Goal: Communication & Community: Participate in discussion

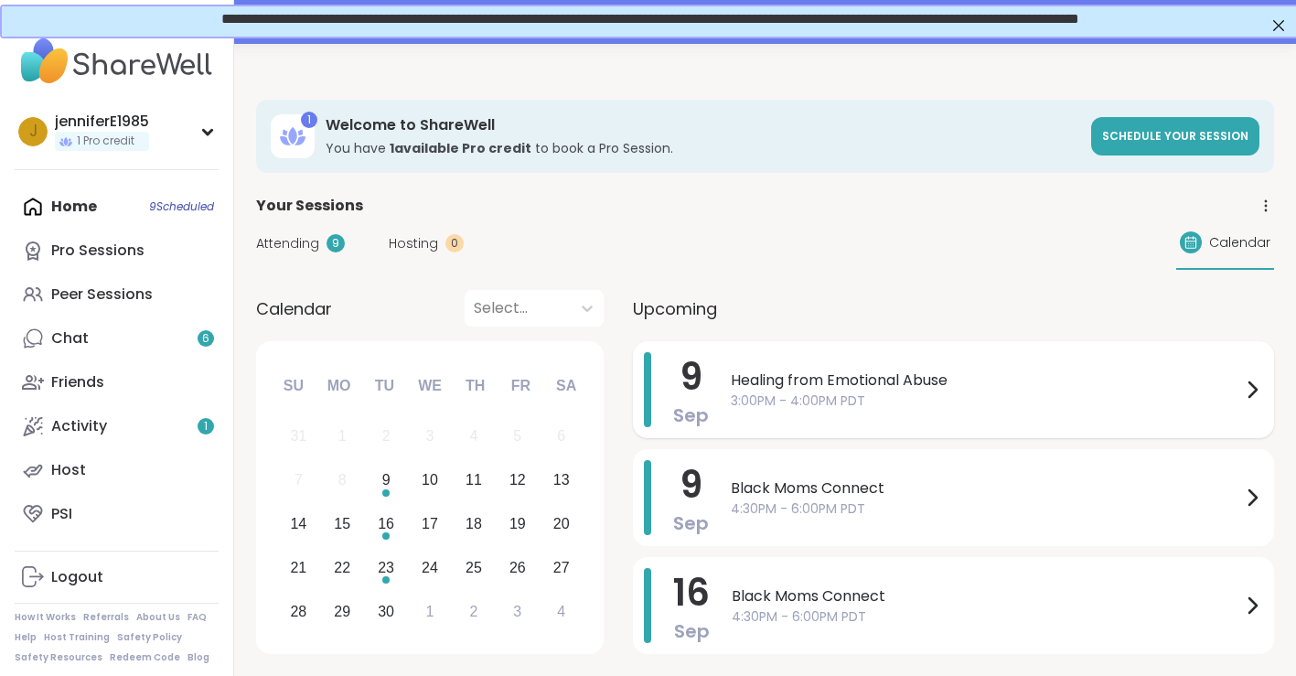
click at [742, 407] on span "3:00PM - 4:00PM PDT" at bounding box center [986, 400] width 510 height 19
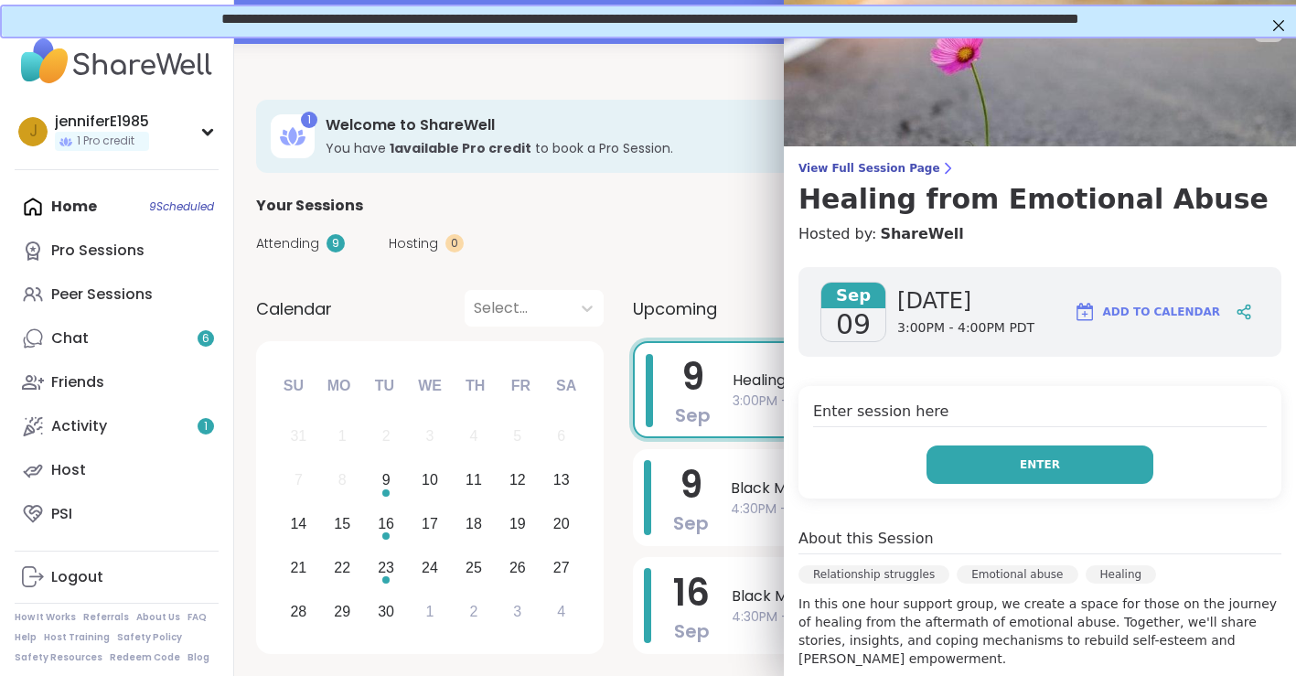
click at [1068, 450] on button "Enter" at bounding box center [1040, 464] width 227 height 38
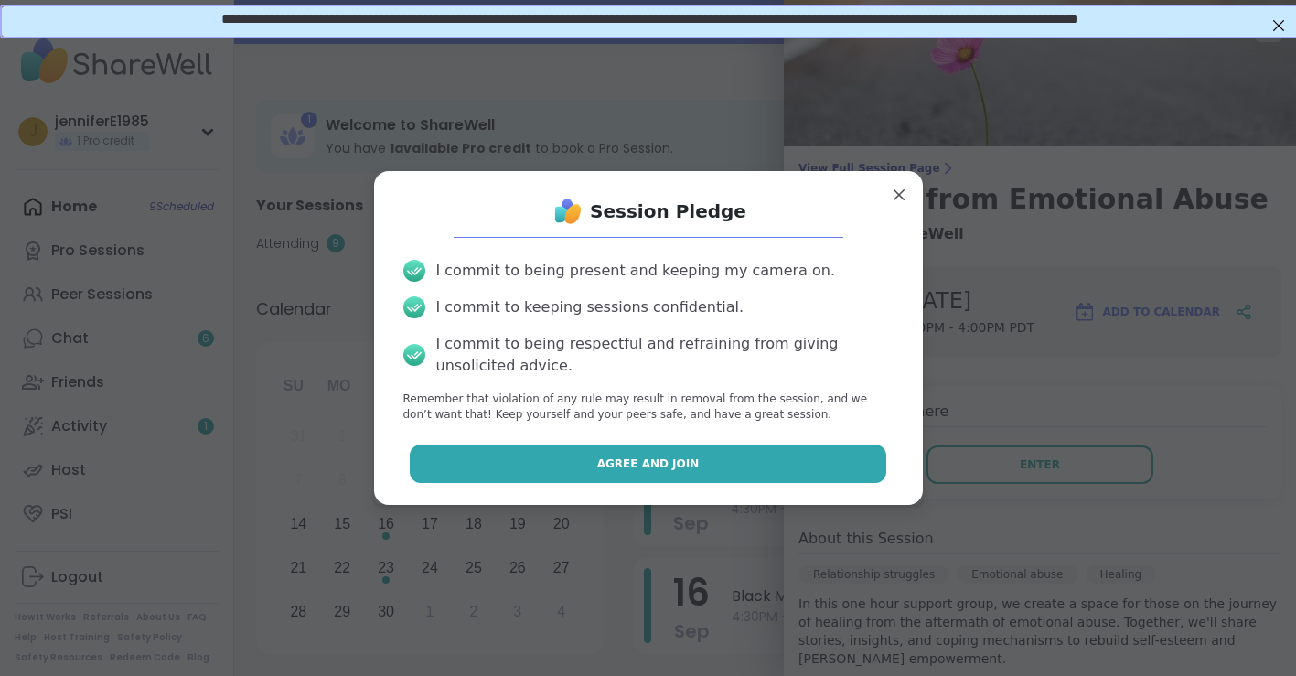
click at [672, 465] on span "Agree and Join" at bounding box center [648, 463] width 102 height 16
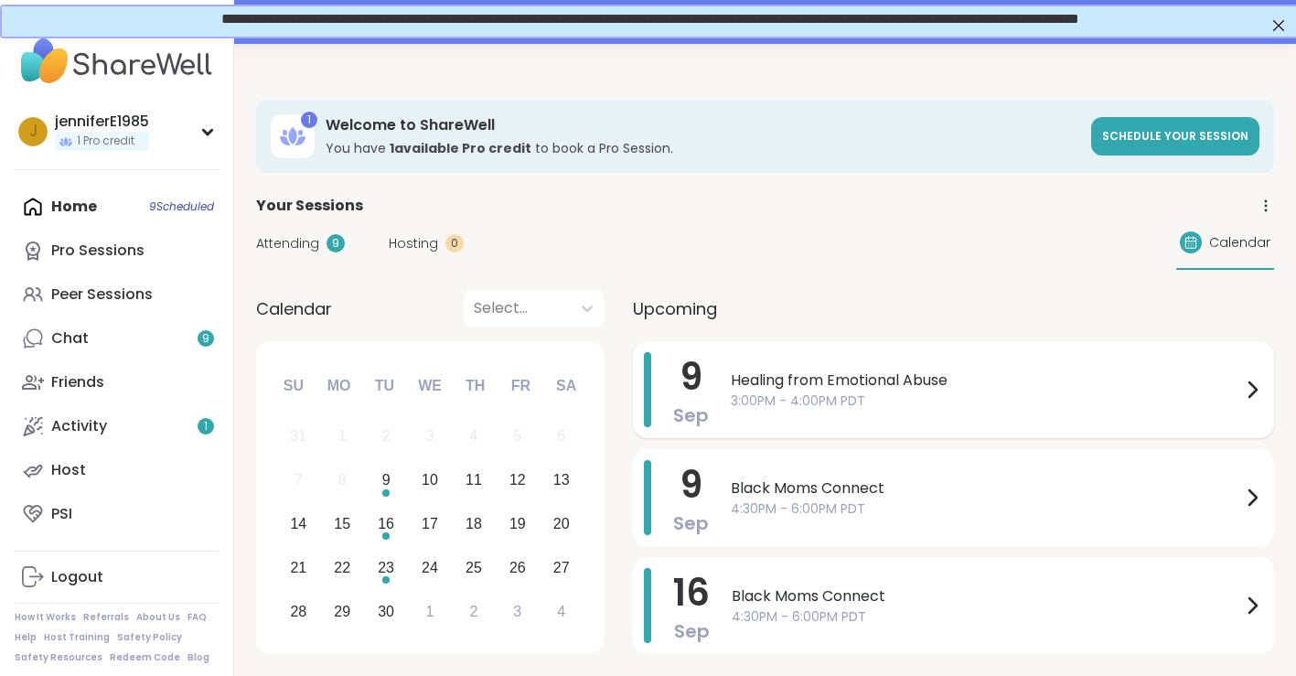
click at [798, 427] on div "[DATE] Healing from Emotional Abuse 3:00PM - 4:00PM PDT" at bounding box center [953, 389] width 641 height 97
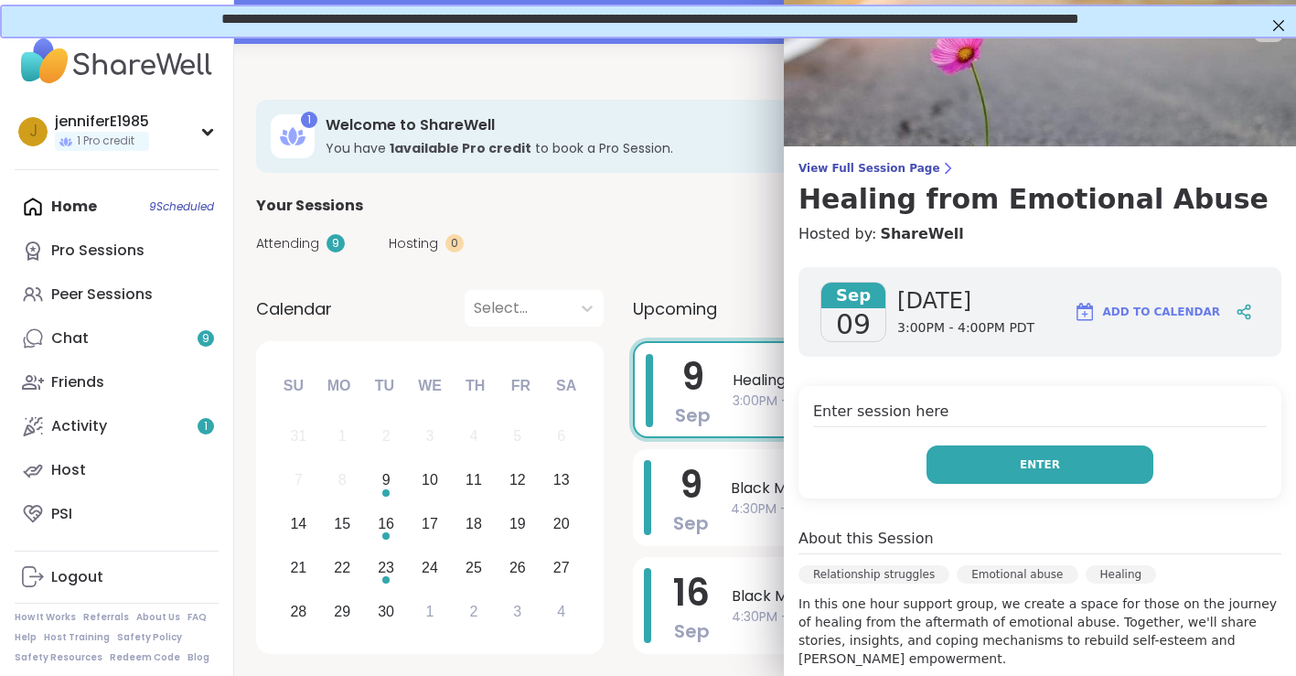
click at [1070, 457] on button "Enter" at bounding box center [1040, 464] width 227 height 38
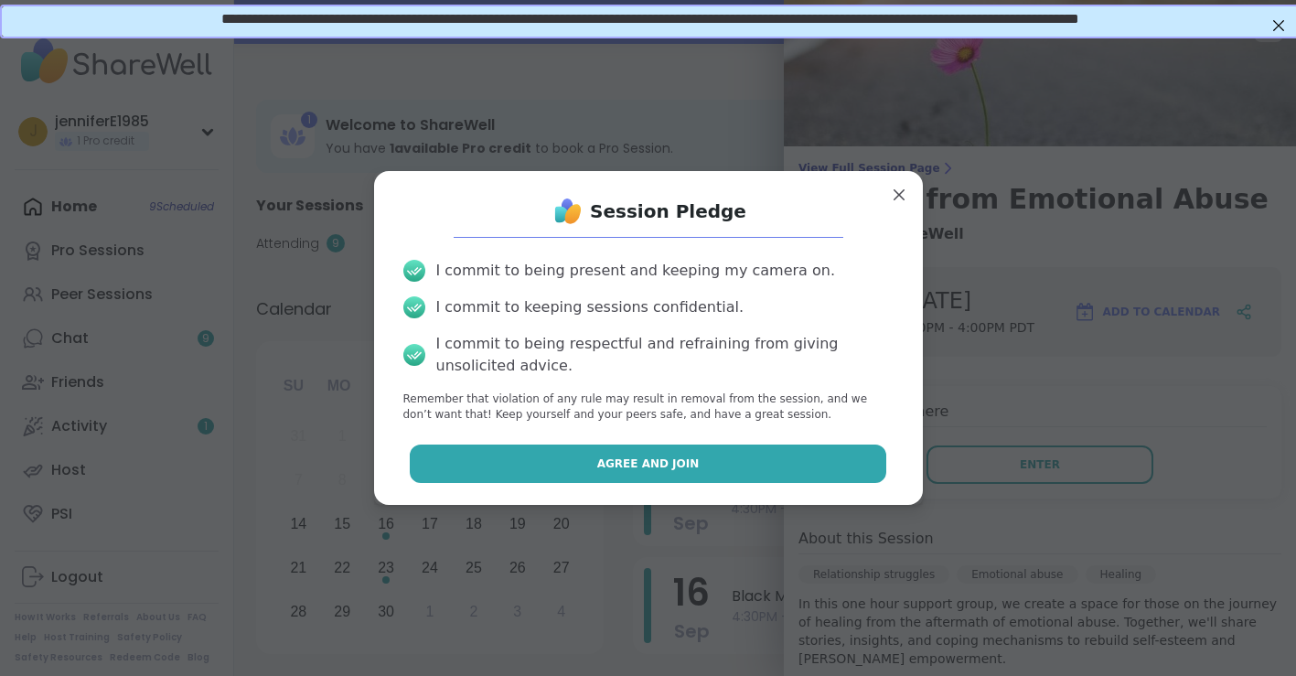
click at [551, 455] on button "Agree and Join" at bounding box center [648, 464] width 477 height 38
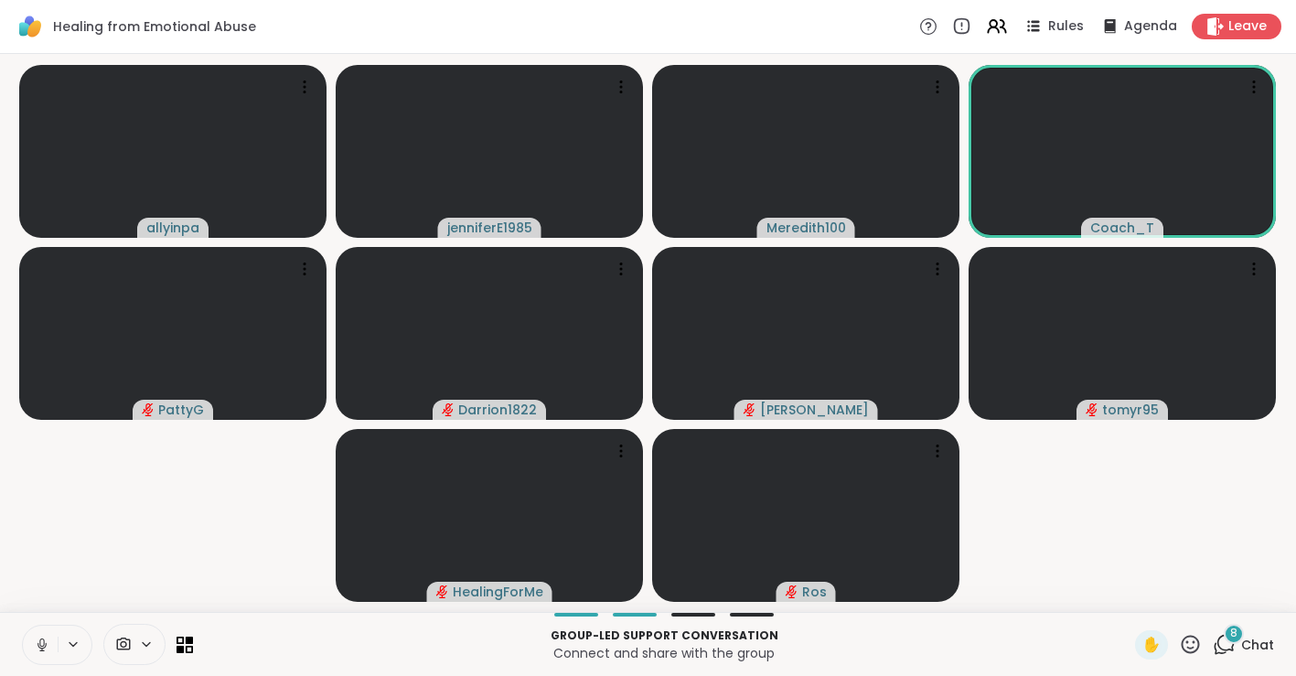
click at [40, 652] on icon at bounding box center [42, 645] width 16 height 16
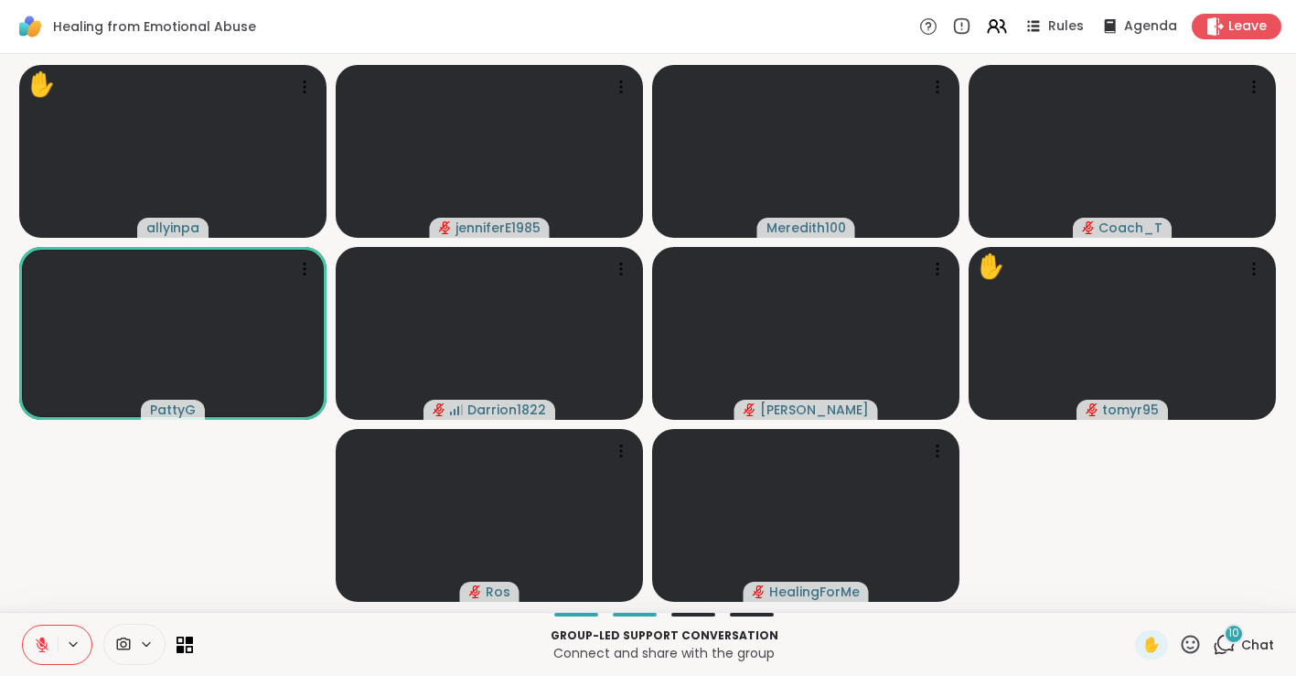
click at [74, 643] on icon at bounding box center [73, 645] width 15 height 16
click at [1230, 643] on icon at bounding box center [1224, 644] width 23 height 23
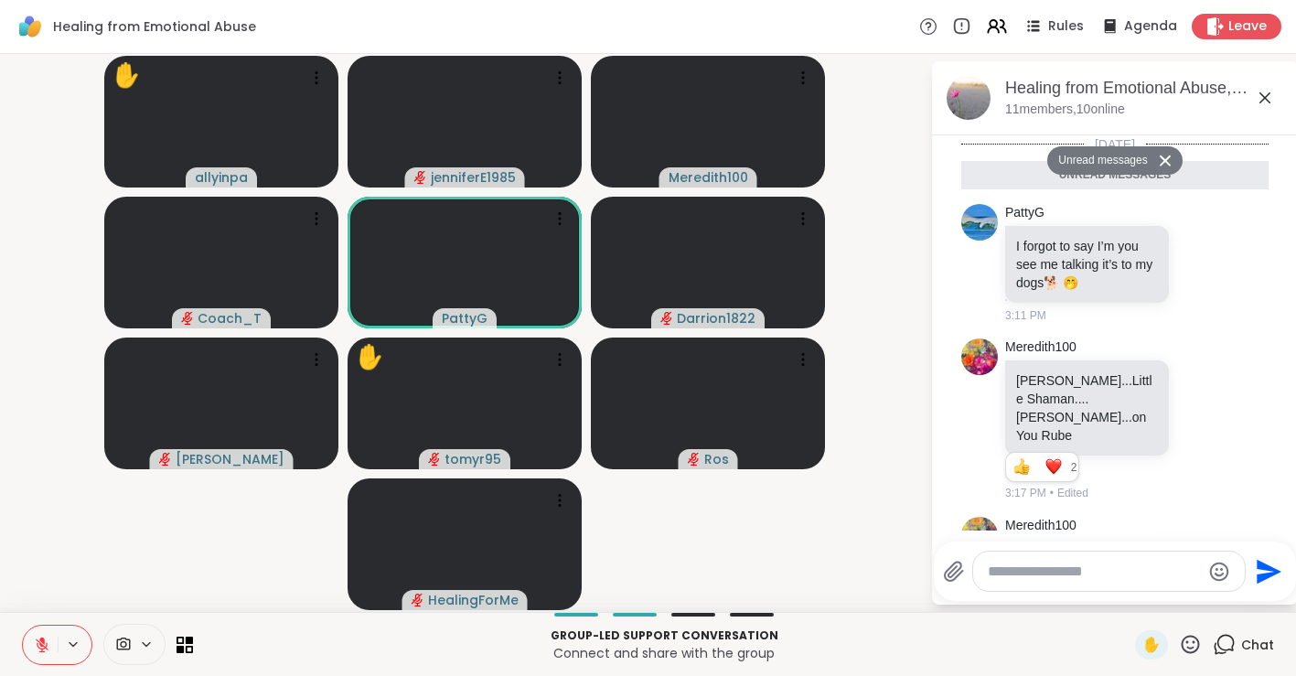
scroll to position [1071, 0]
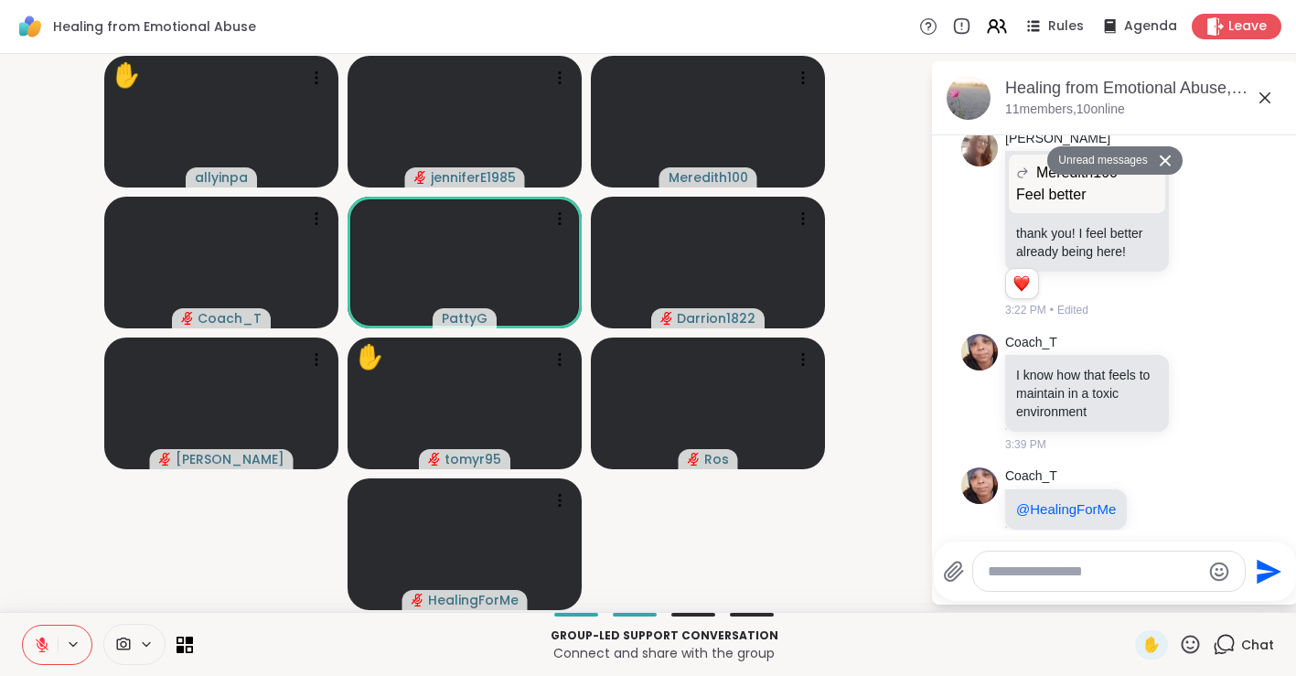
click at [1044, 574] on textarea "Type your message" at bounding box center [1094, 571] width 213 height 18
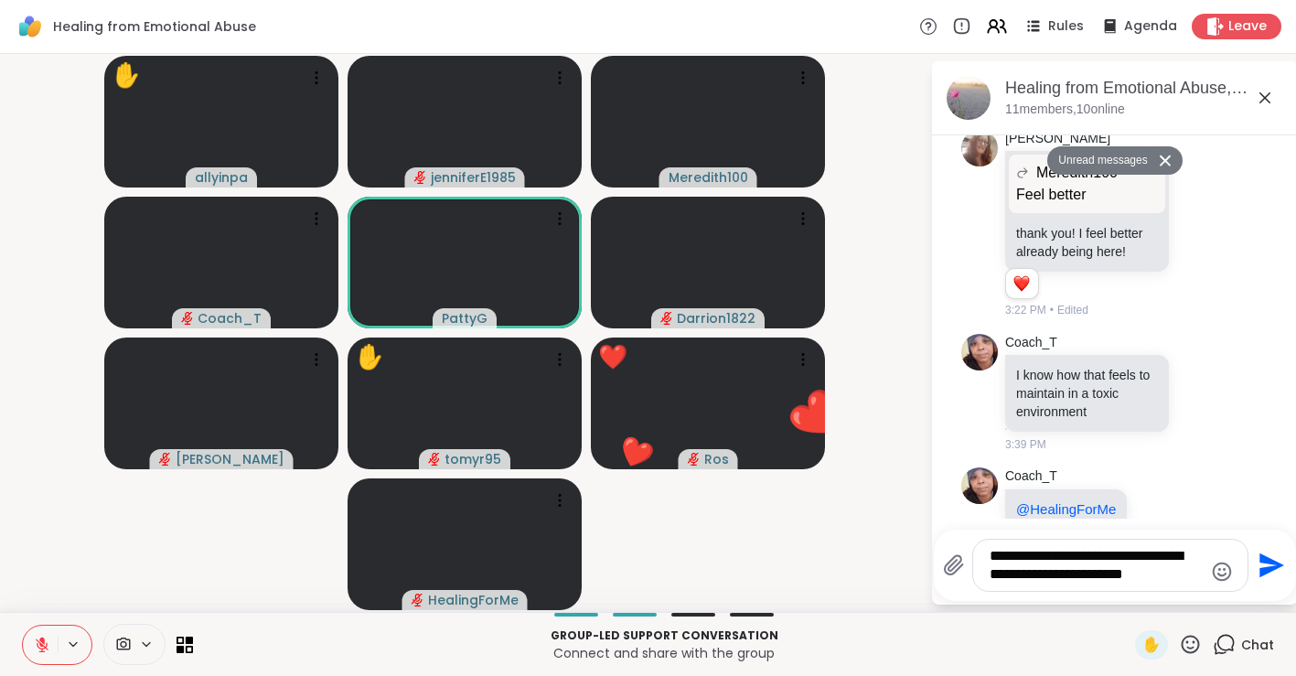
type textarea "**********"
click at [151, 641] on icon at bounding box center [146, 645] width 15 height 16
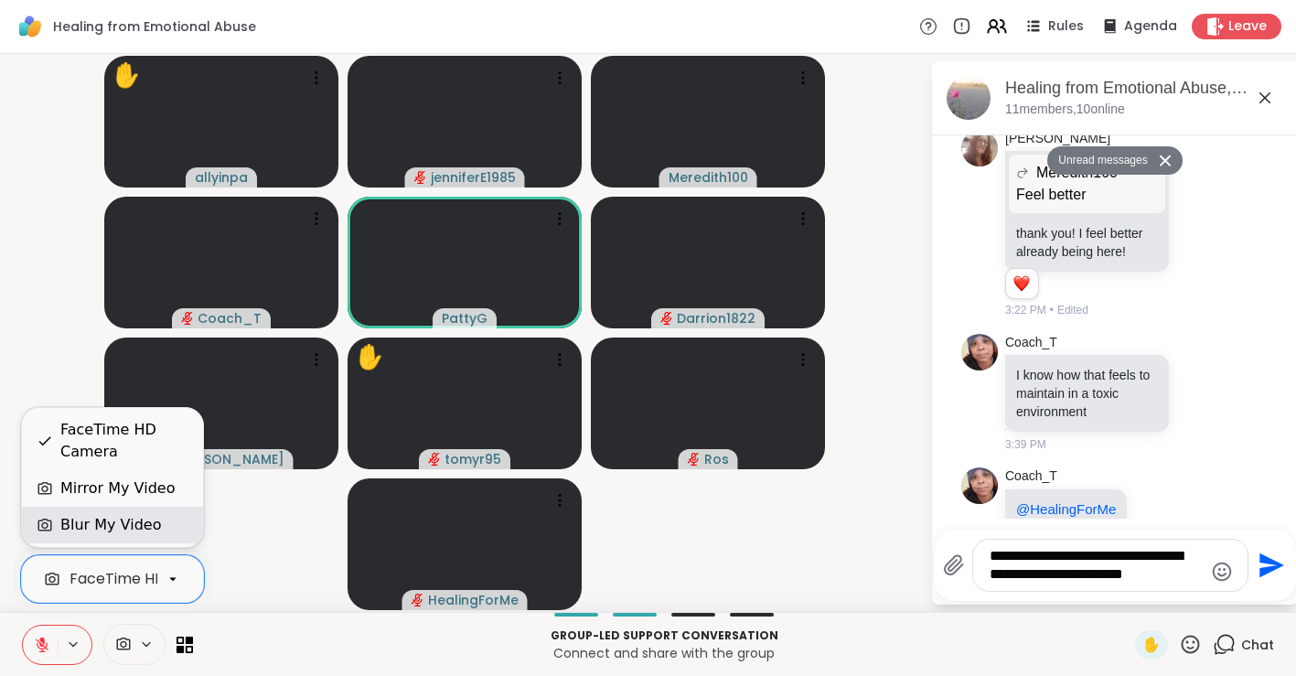
click at [125, 522] on div "Blur My Video" at bounding box center [110, 525] width 101 height 22
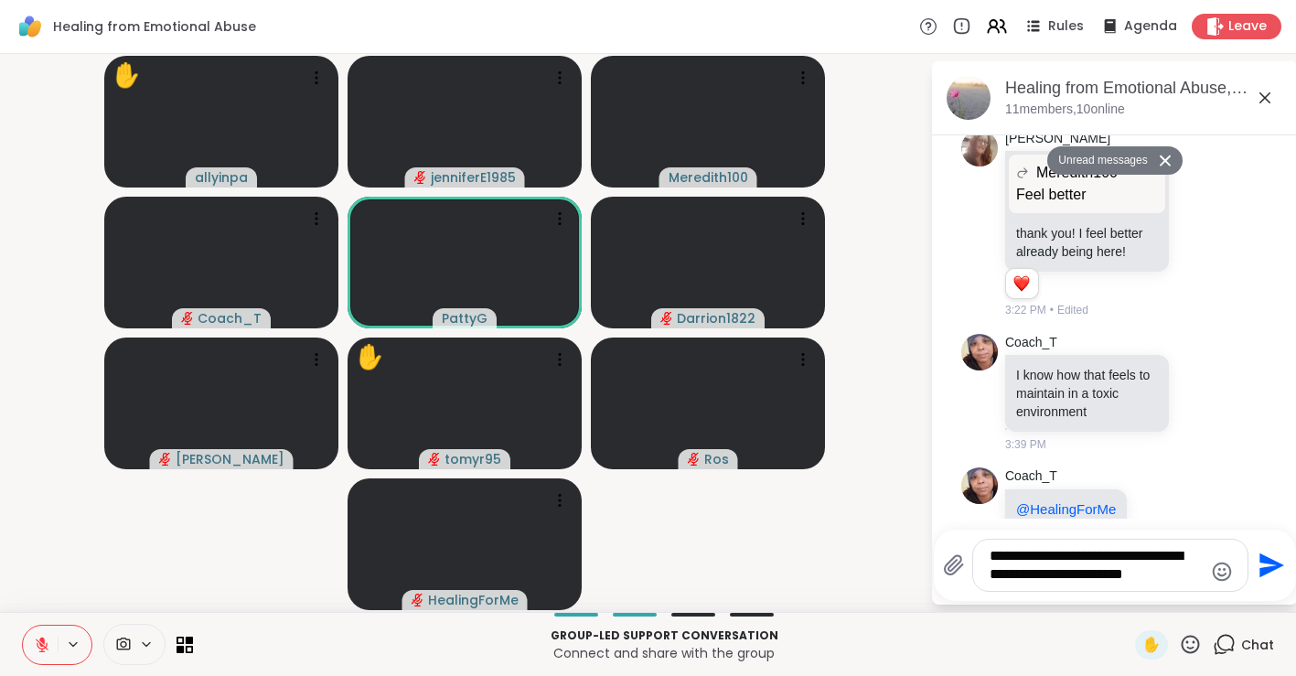
click at [1271, 563] on icon "Send" at bounding box center [1271, 565] width 25 height 25
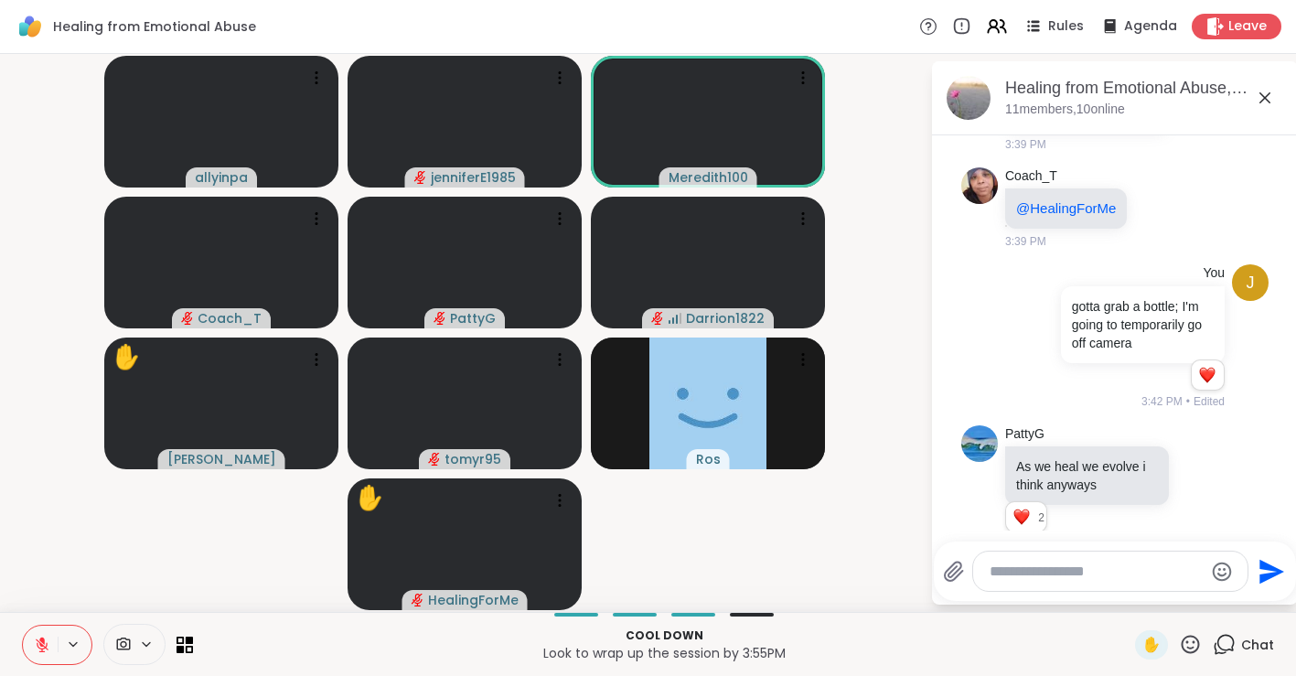
scroll to position [1480, 0]
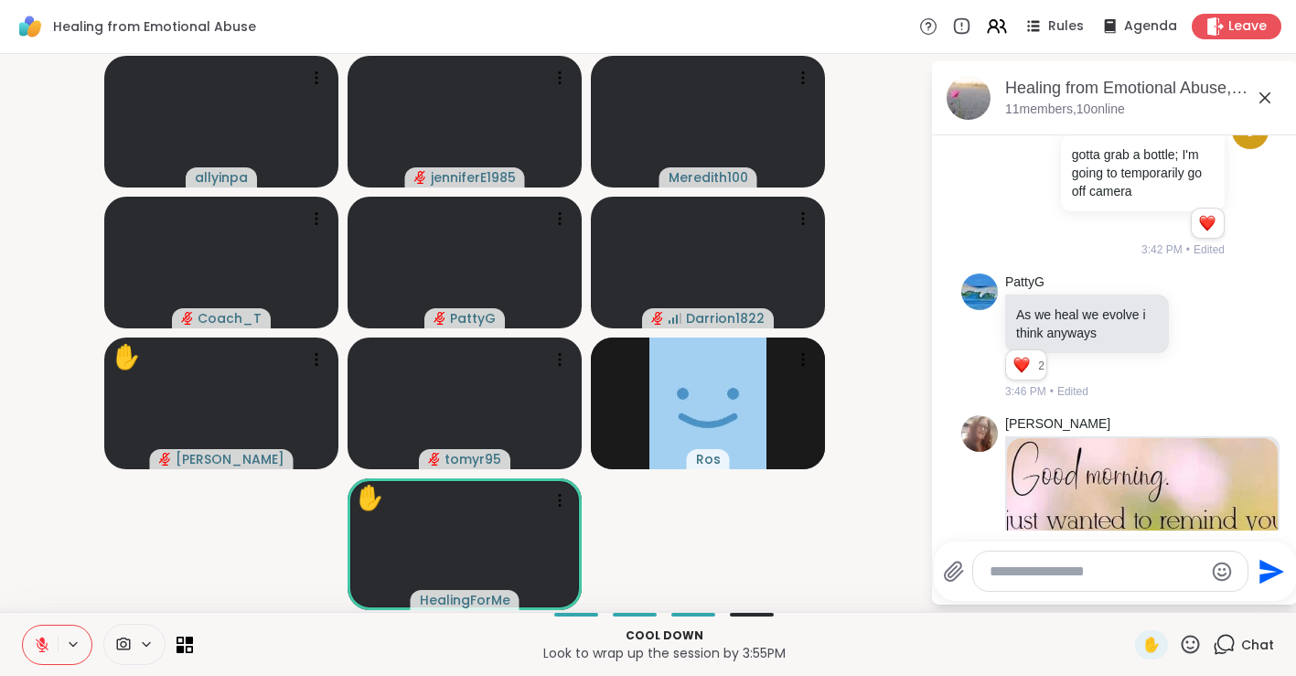
click at [149, 648] on icon at bounding box center [146, 645] width 15 height 16
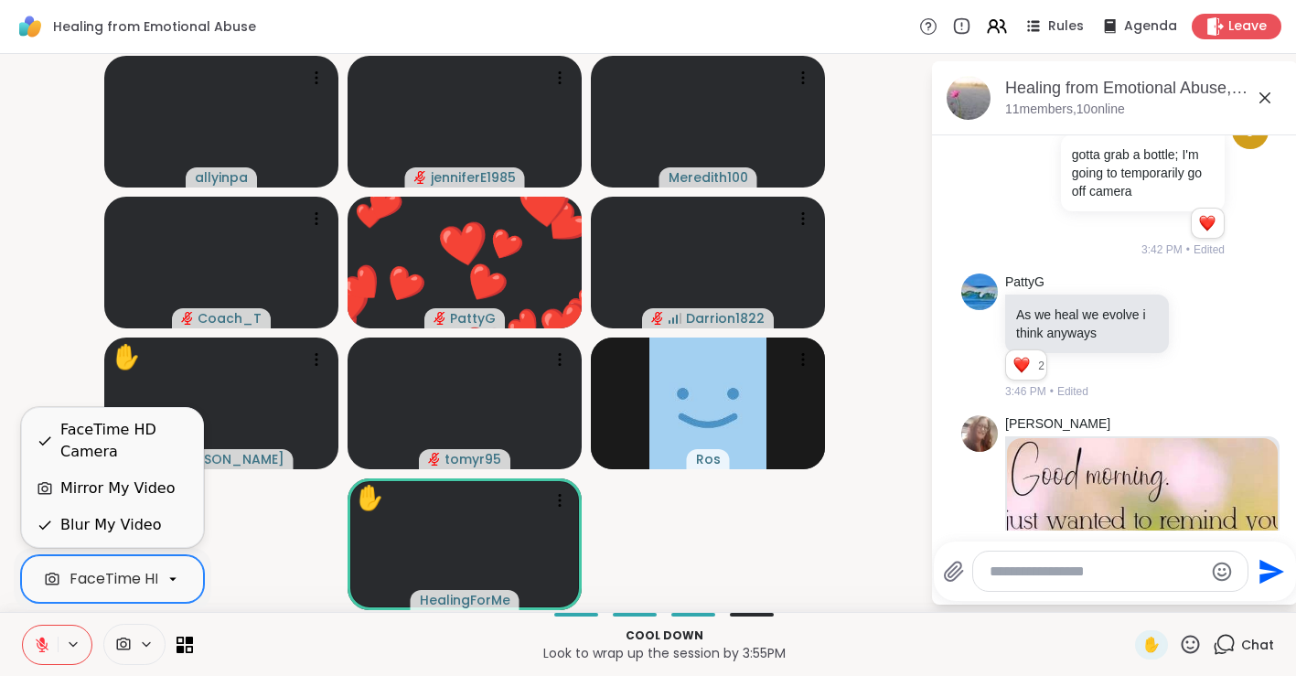
click at [167, 580] on icon at bounding box center [173, 579] width 16 height 16
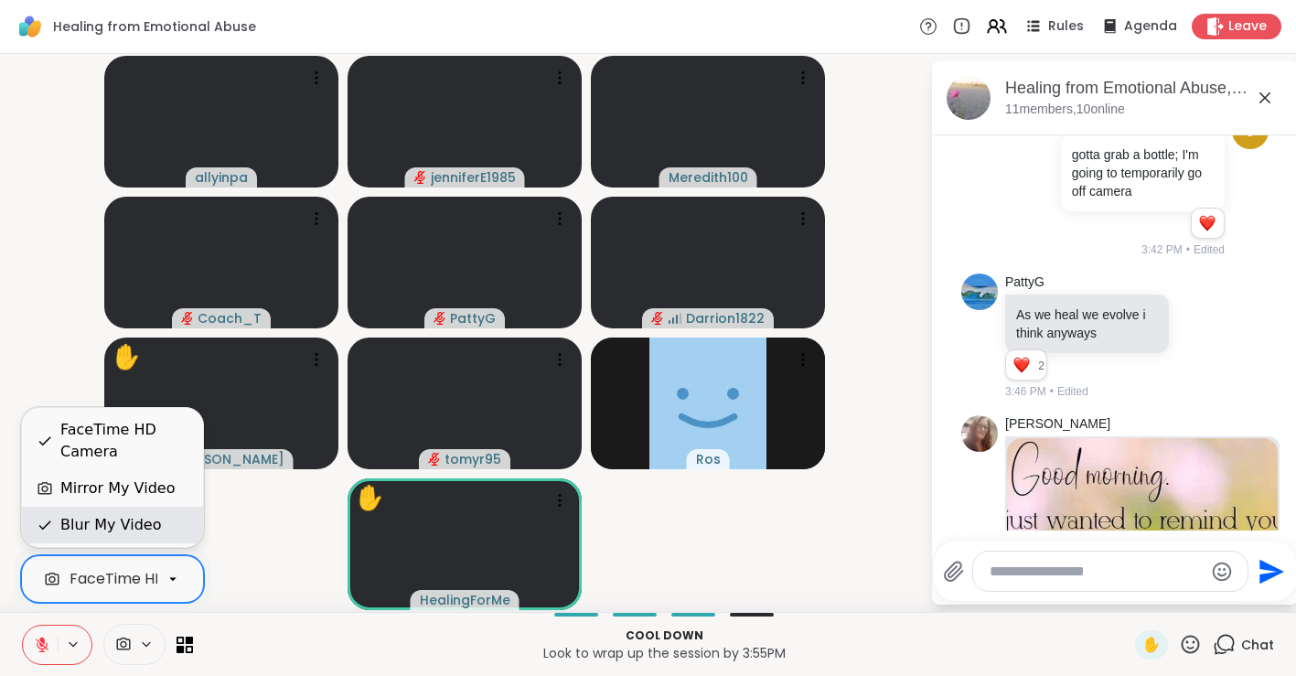
click at [141, 522] on div "Blur My Video" at bounding box center [110, 525] width 101 height 22
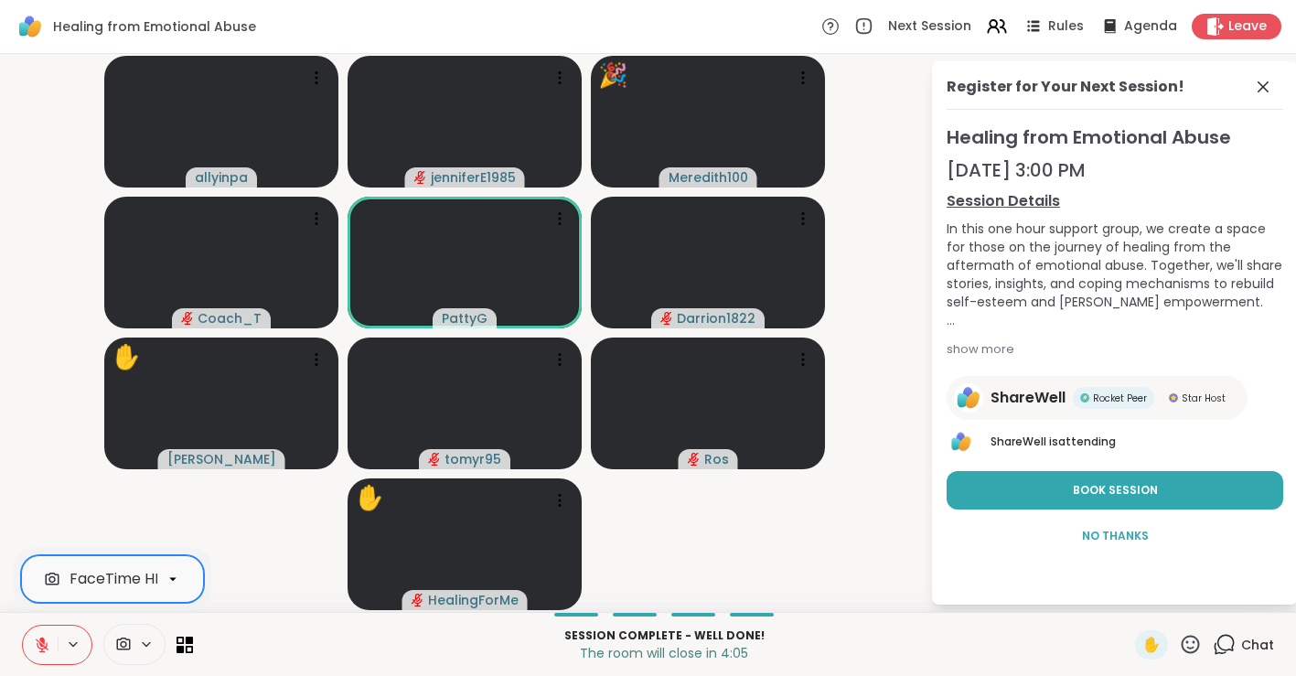
click at [1006, 353] on div "show more" at bounding box center [1115, 349] width 337 height 18
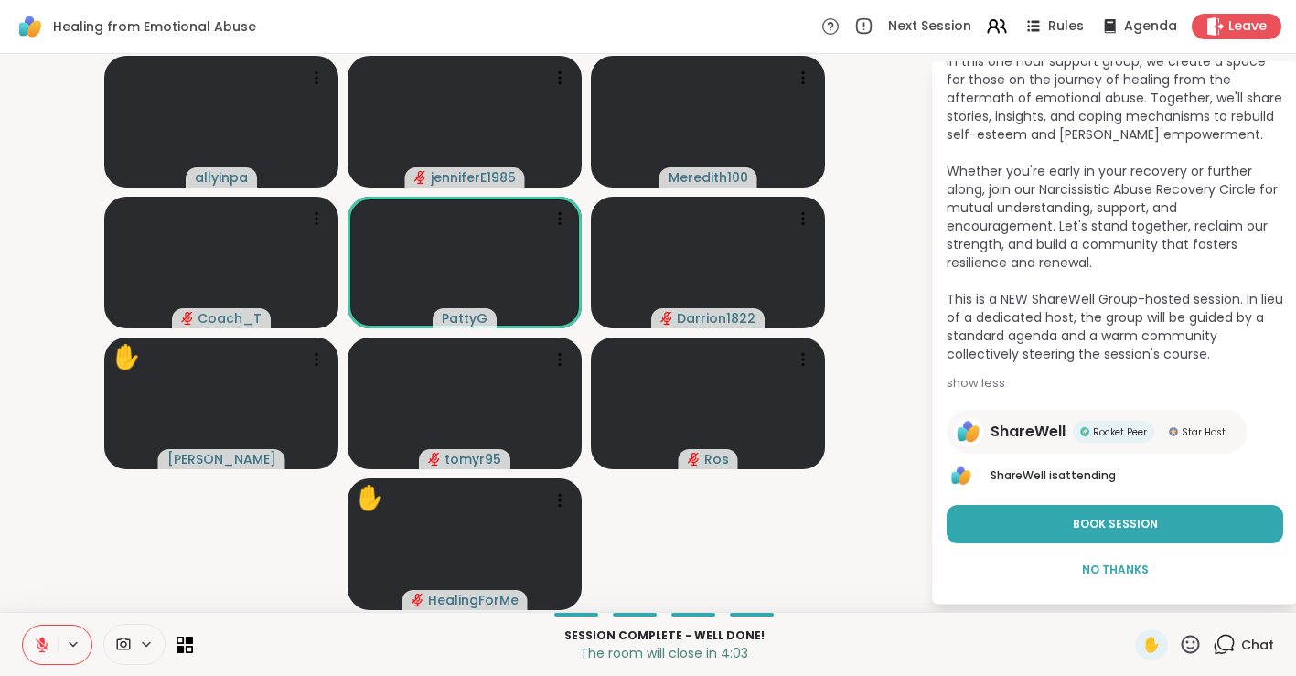
scroll to position [166, 0]
click at [1092, 535] on button "Book Session" at bounding box center [1115, 525] width 337 height 38
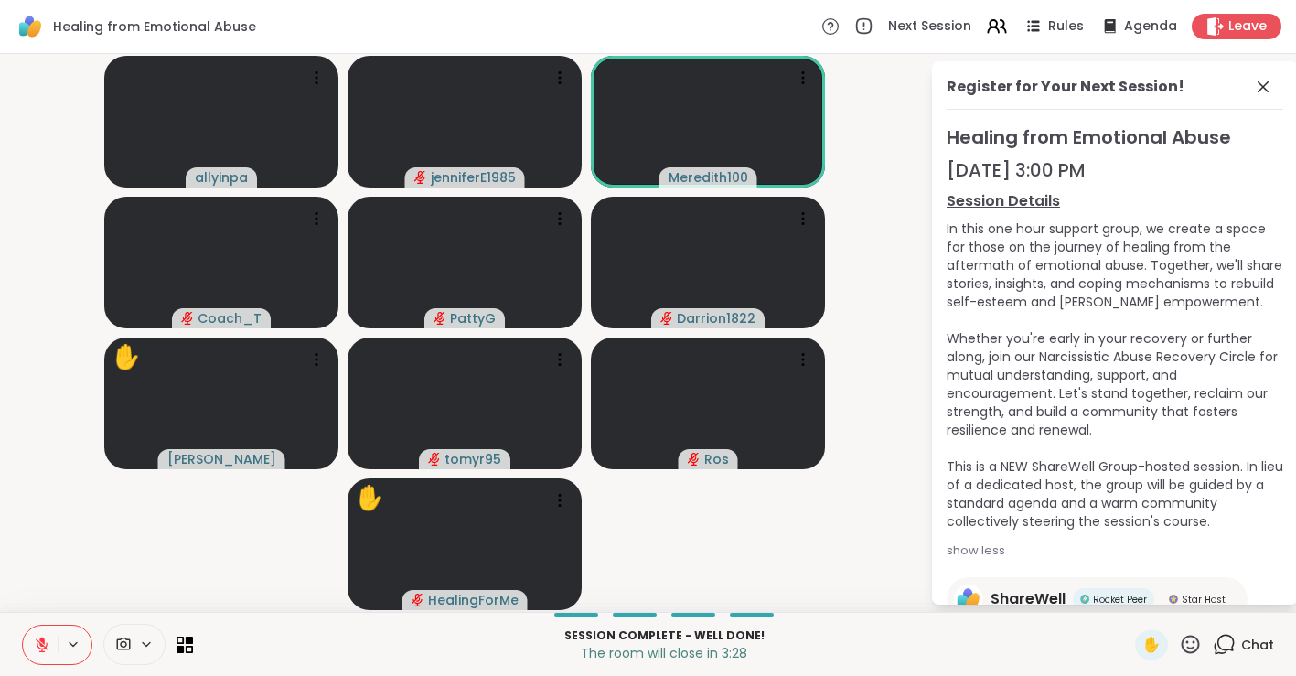
scroll to position [124, 0]
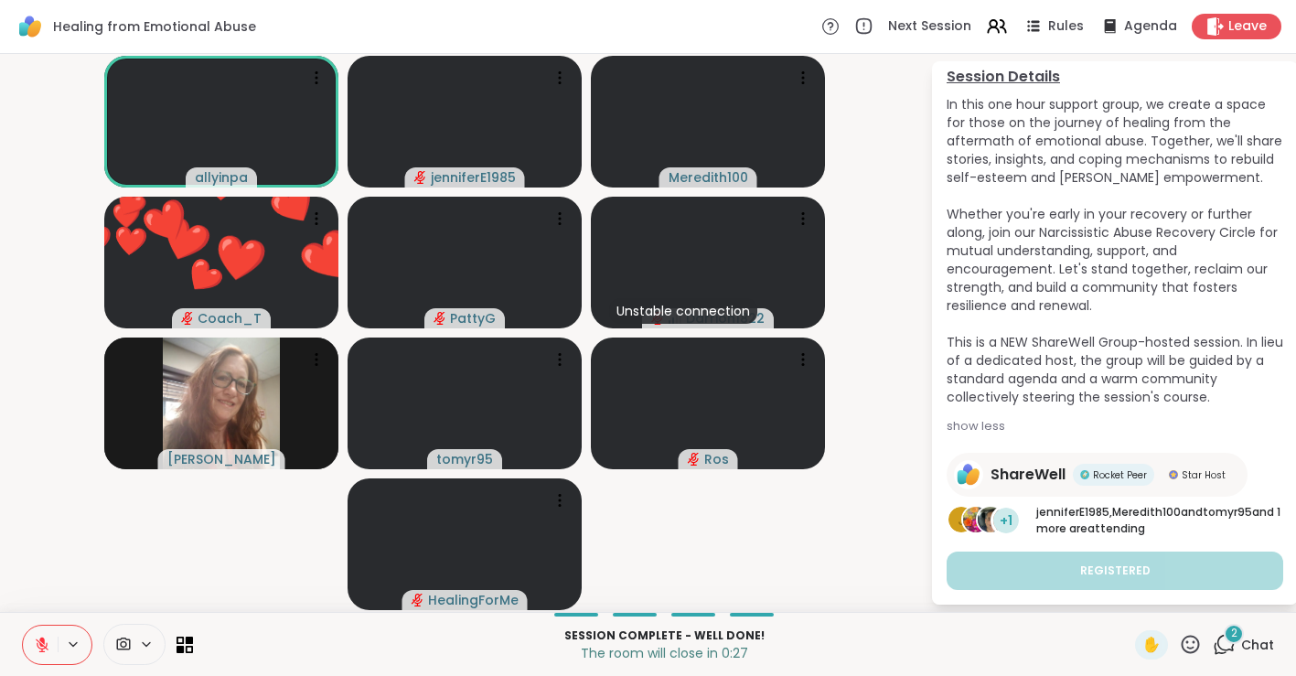
click at [44, 647] on icon at bounding box center [42, 645] width 16 height 16
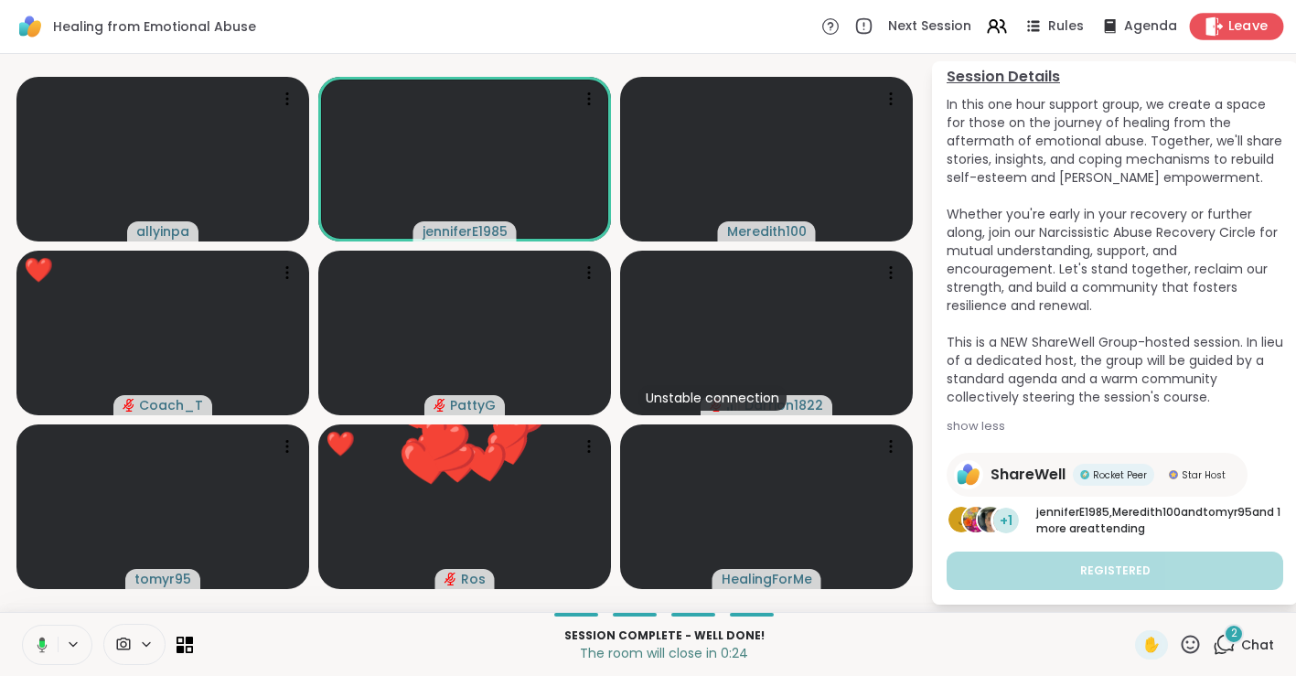
click at [1249, 26] on span "Leave" at bounding box center [1248, 26] width 40 height 19
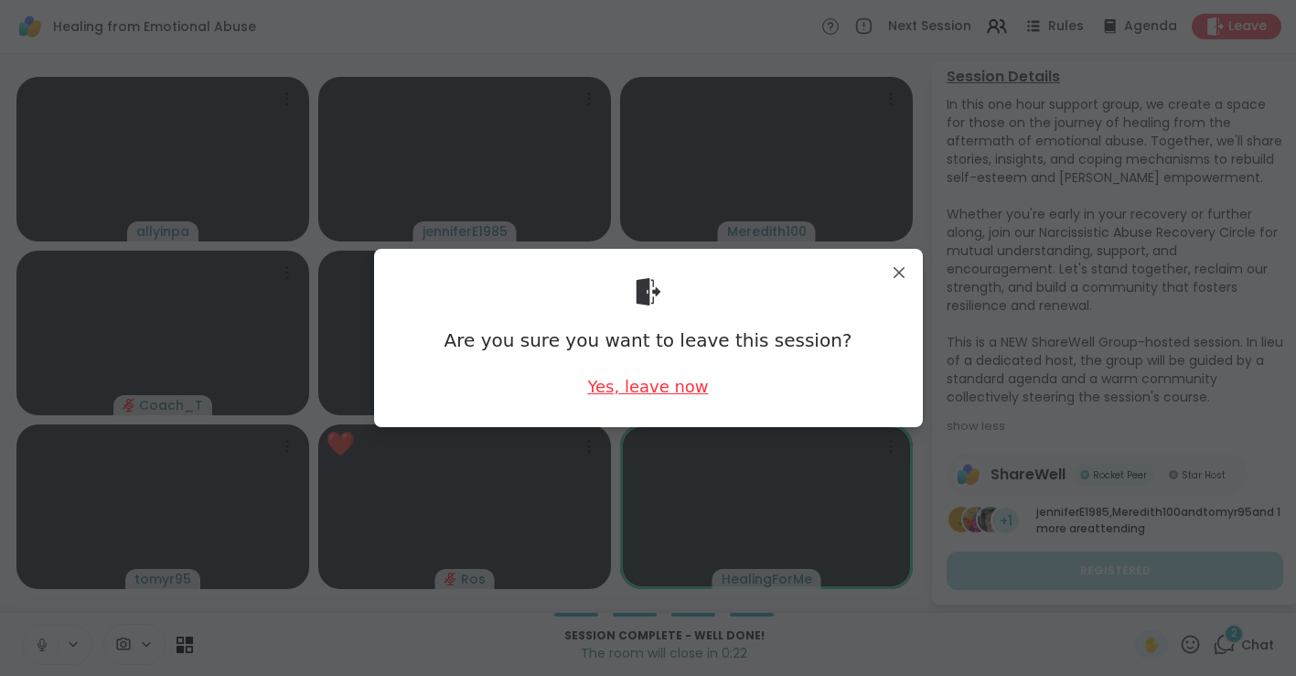
click at [648, 390] on div "Yes, leave now" at bounding box center [647, 386] width 121 height 23
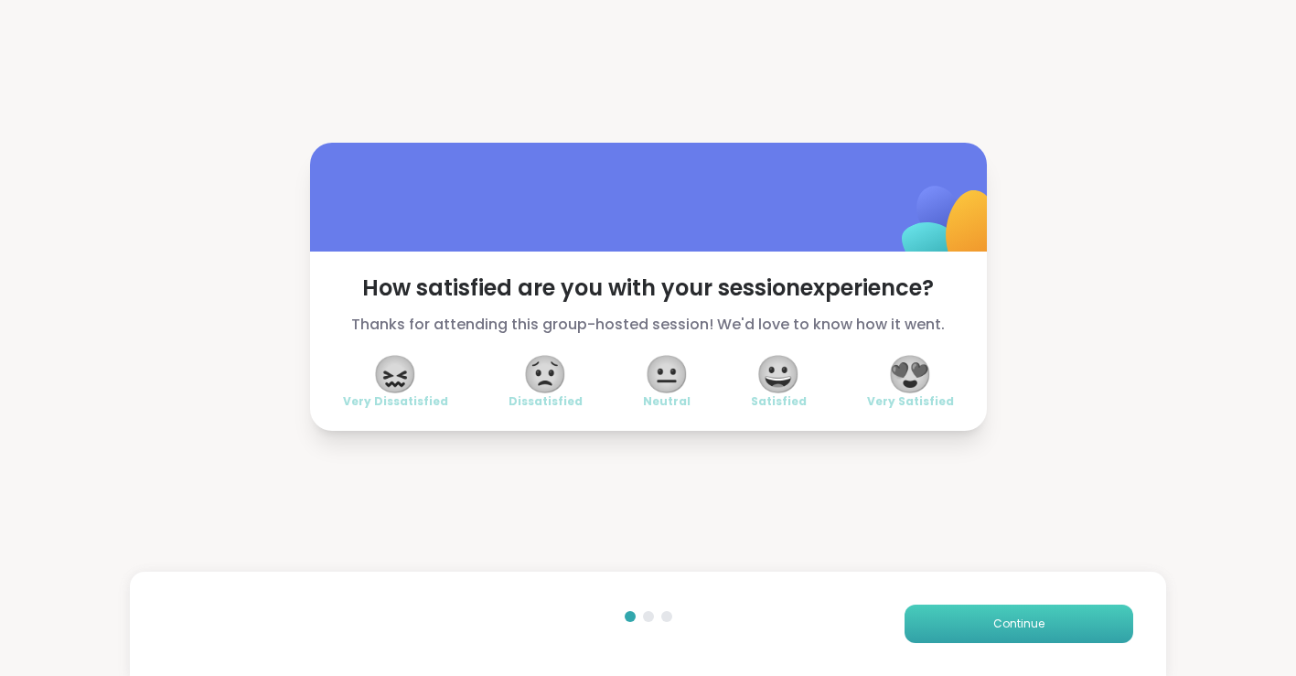
click at [984, 614] on button "Continue" at bounding box center [1019, 624] width 229 height 38
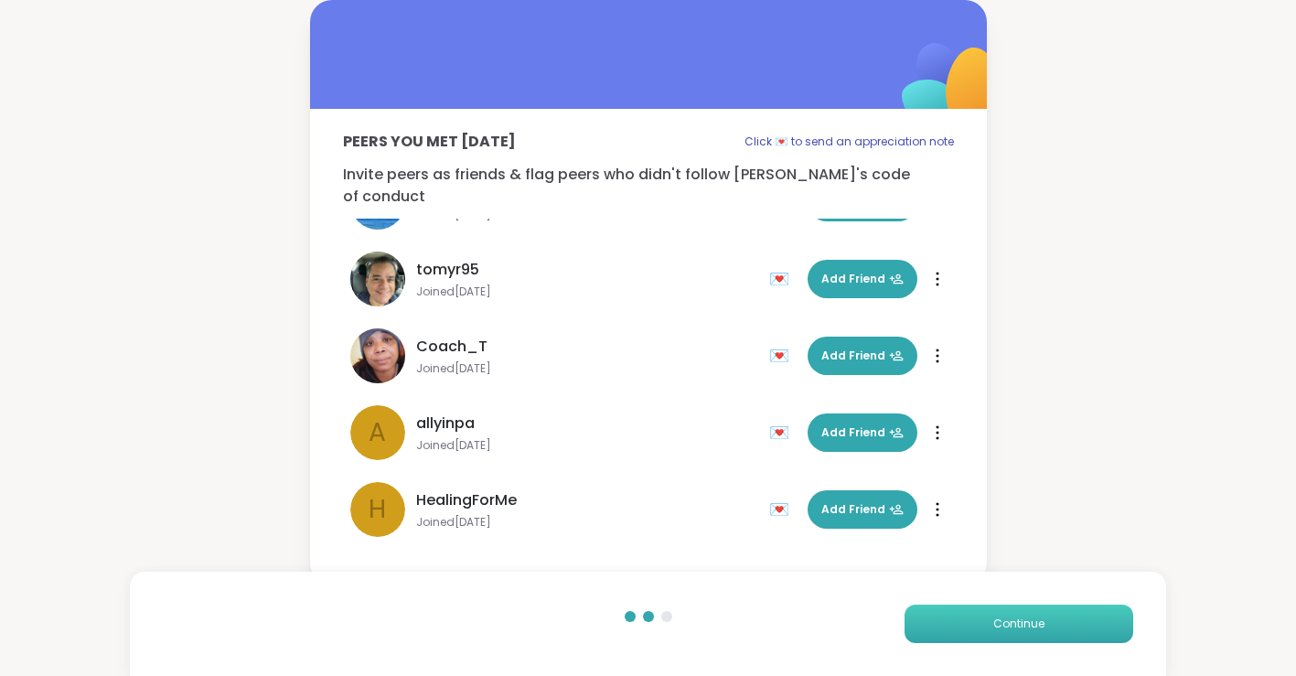
click at [957, 627] on button "Continue" at bounding box center [1019, 624] width 229 height 38
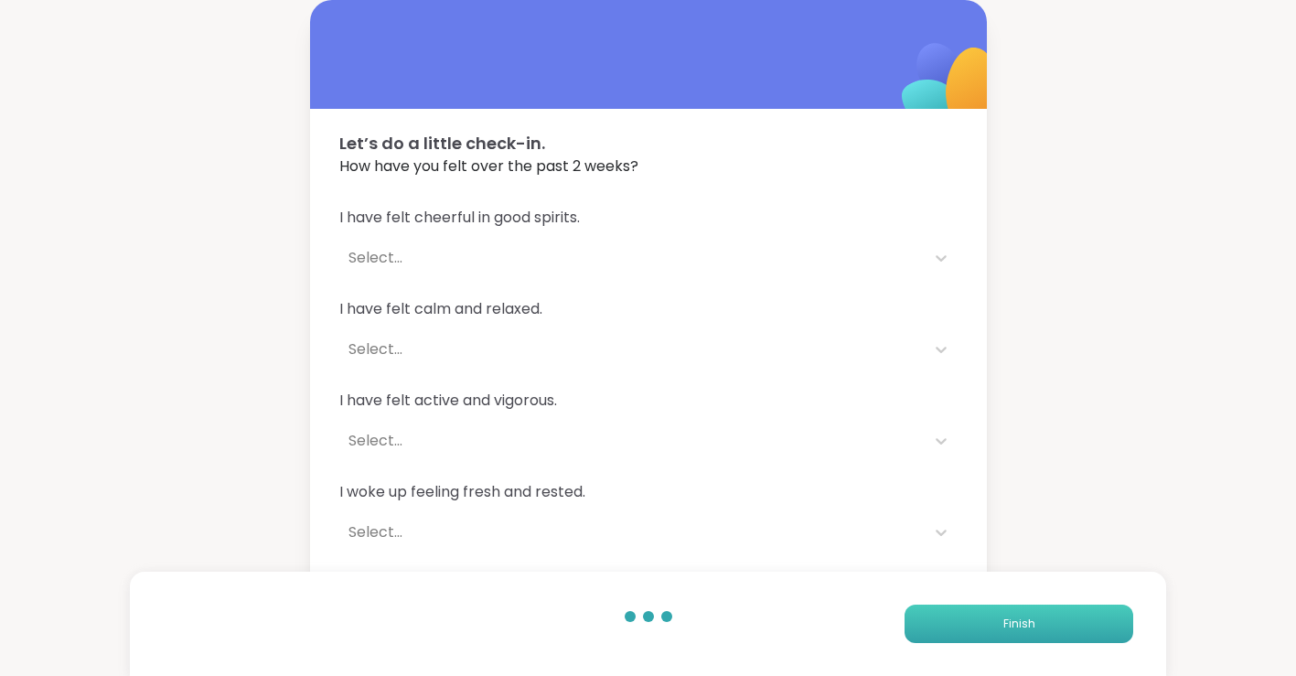
click at [957, 627] on button "Finish" at bounding box center [1019, 624] width 229 height 38
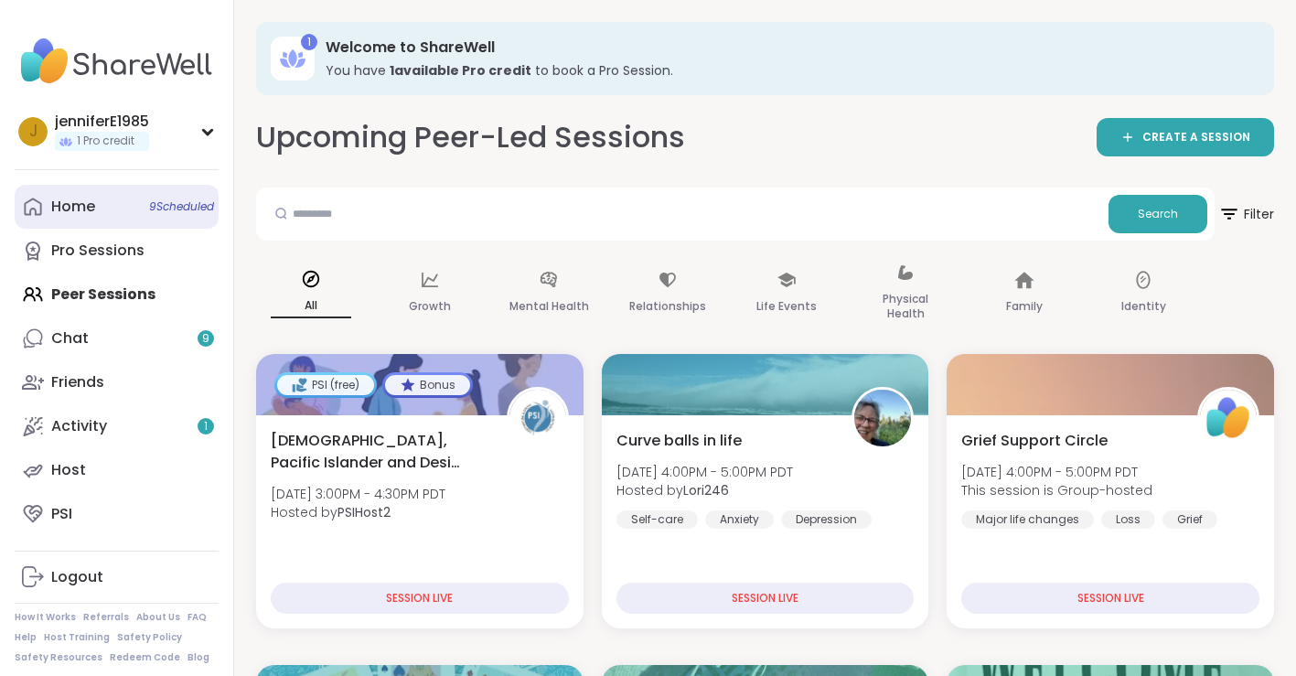
click at [85, 199] on div "Home 9 Scheduled" at bounding box center [73, 207] width 44 height 20
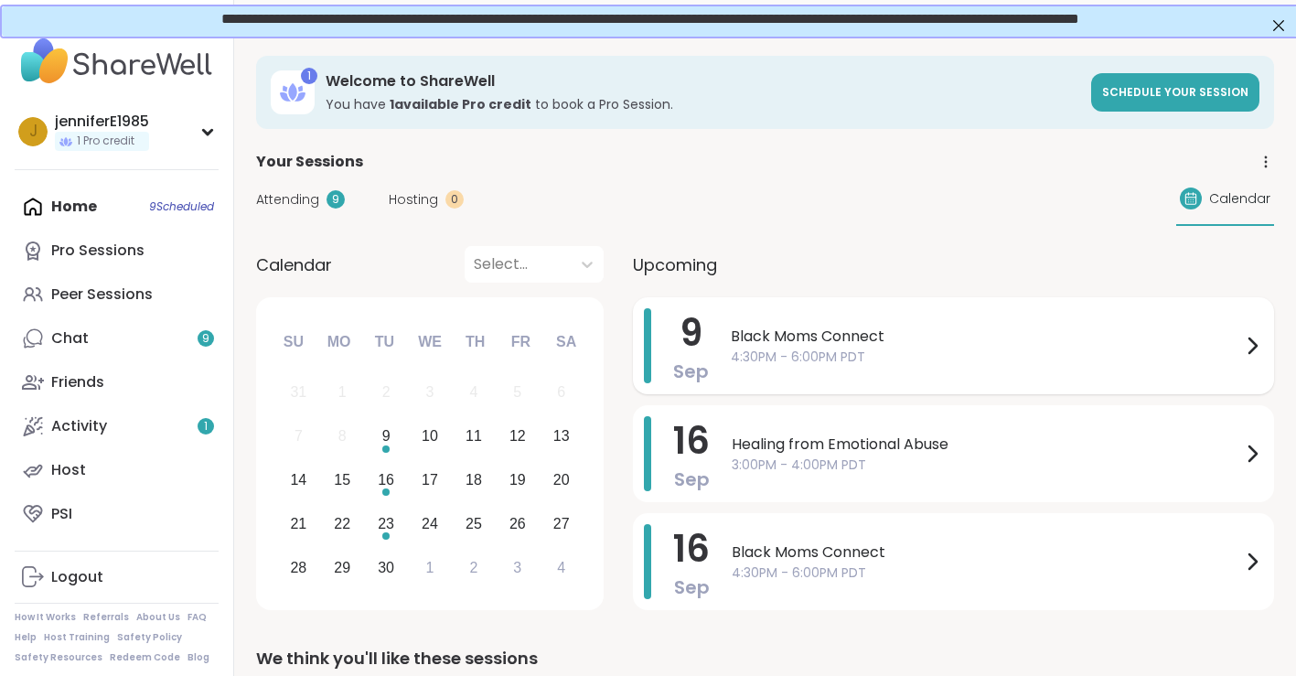
click at [1023, 359] on span "4:30PM - 6:00PM PDT" at bounding box center [986, 357] width 510 height 19
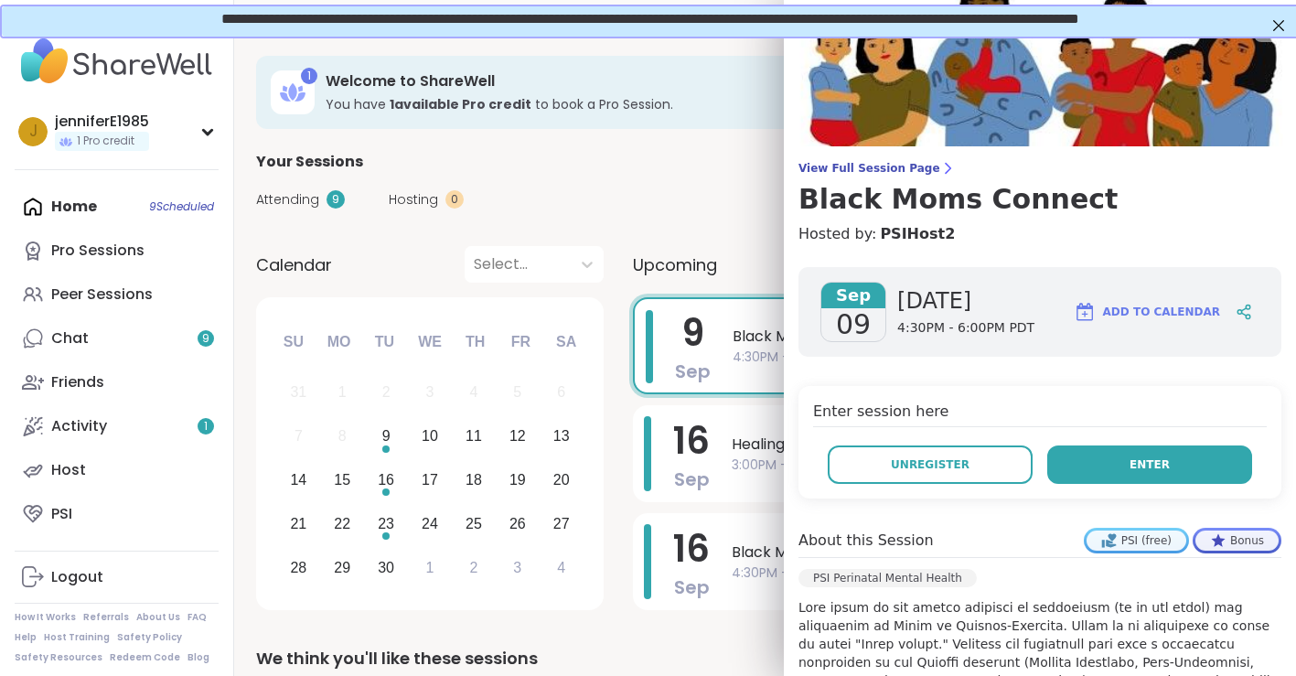
click at [1142, 469] on span "Enter" at bounding box center [1150, 464] width 40 height 16
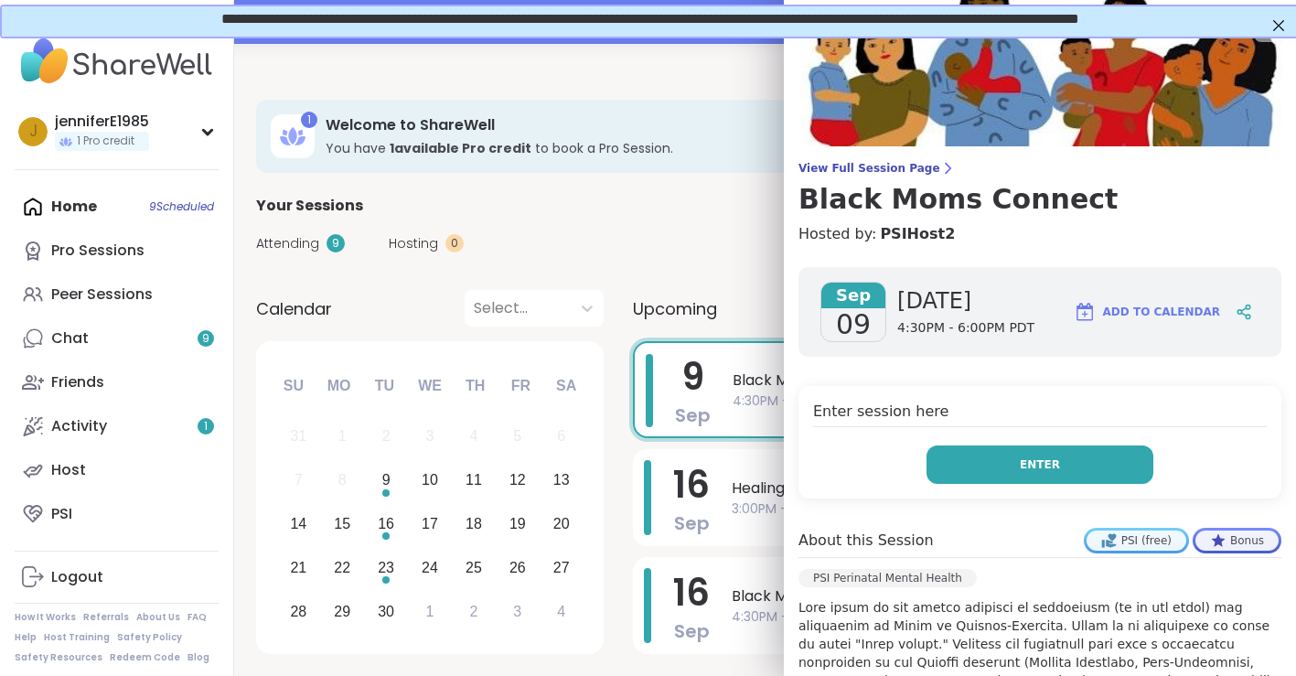
click at [1044, 461] on span "Enter" at bounding box center [1040, 464] width 40 height 16
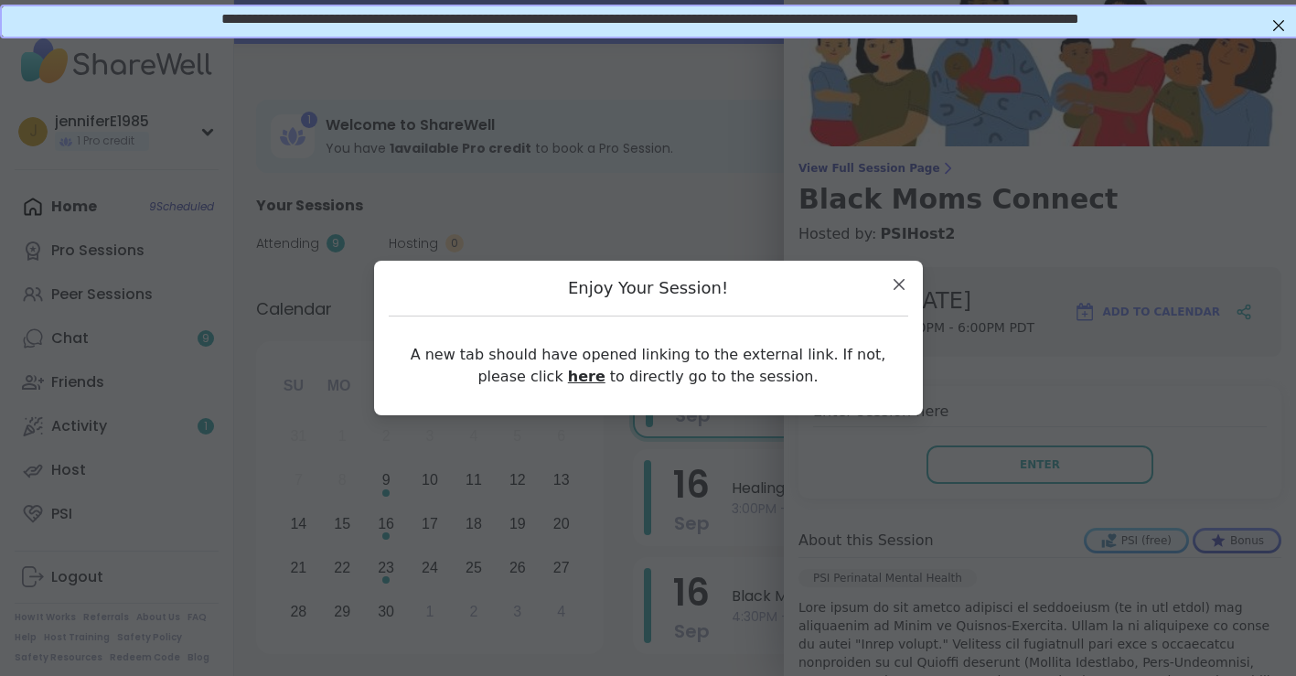
click at [568, 376] on link "here" at bounding box center [586, 376] width 37 height 17
